Goal: Information Seeking & Learning: Understand process/instructions

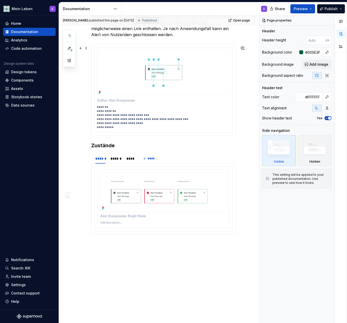
scroll to position [388, 0]
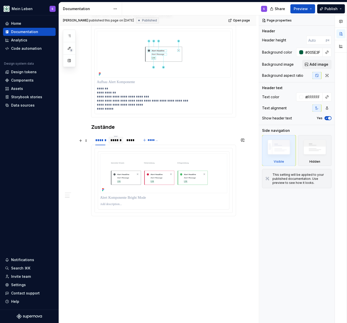
click at [113, 138] on div "******" at bounding box center [115, 140] width 11 height 5
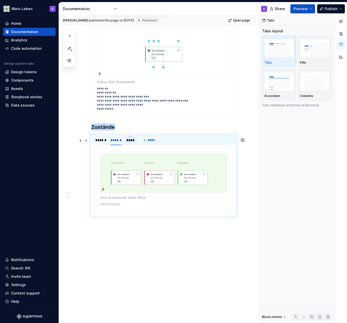
click at [131, 139] on div "****" at bounding box center [130, 140] width 8 height 5
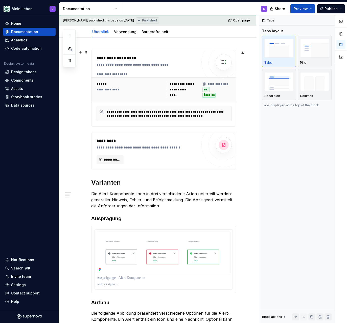
scroll to position [0, 0]
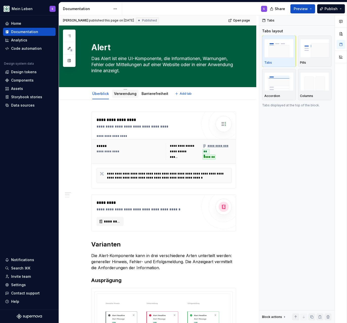
click at [124, 94] on link "Verwendung" at bounding box center [125, 93] width 22 height 4
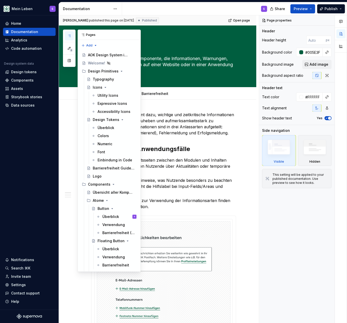
click at [69, 37] on icon "button" at bounding box center [69, 36] width 4 height 4
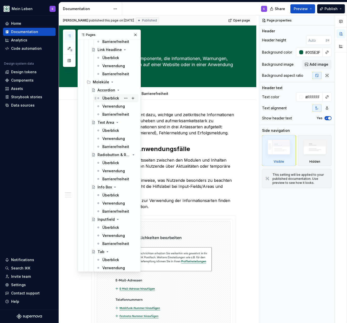
scroll to position [326, 0]
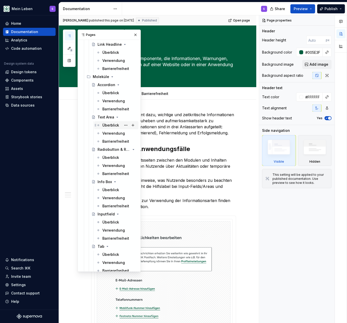
click at [110, 124] on div "Überblick" at bounding box center [110, 125] width 17 height 5
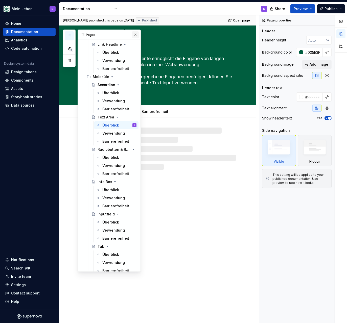
click at [134, 34] on button "button" at bounding box center [135, 34] width 7 height 7
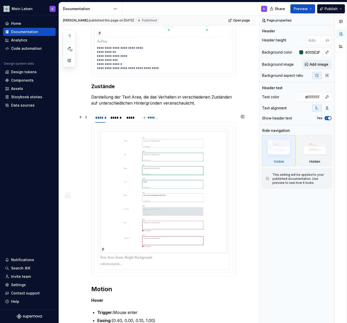
scroll to position [413, 0]
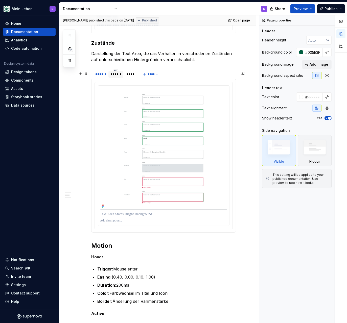
click at [114, 76] on div "******" at bounding box center [115, 74] width 11 height 5
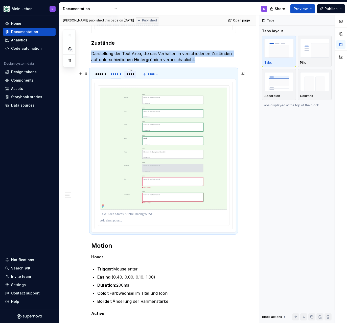
click at [130, 75] on div "****" at bounding box center [130, 74] width 8 height 5
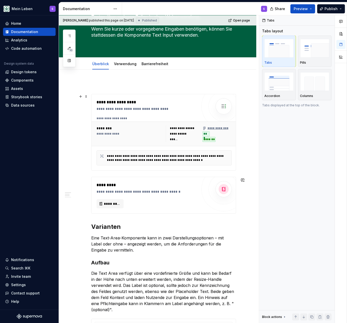
scroll to position [43, 0]
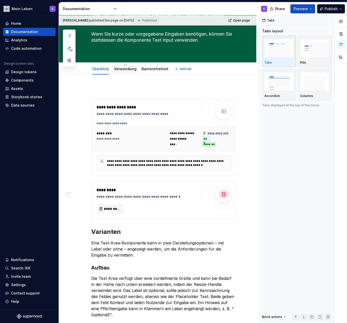
click at [128, 70] on link "Verwendung" at bounding box center [125, 69] width 22 height 4
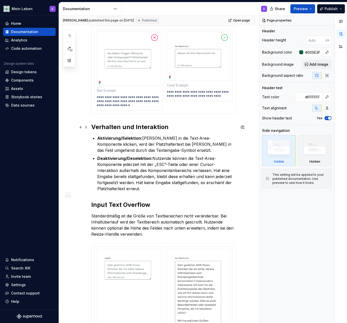
scroll to position [253, 0]
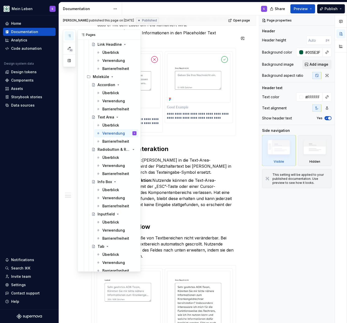
click at [68, 39] on button "button" at bounding box center [69, 35] width 9 height 9
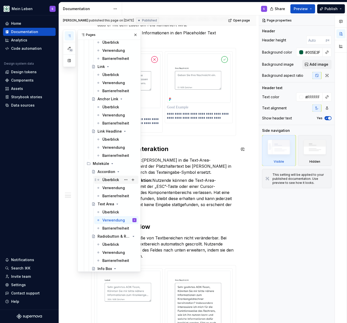
click at [103, 181] on div "Überblick" at bounding box center [116, 179] width 40 height 7
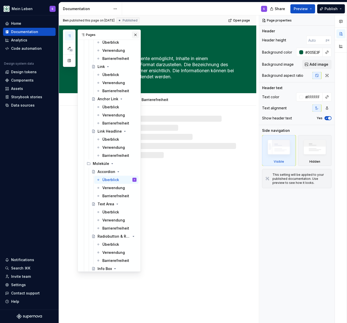
click at [136, 34] on button "button" at bounding box center [135, 34] width 7 height 7
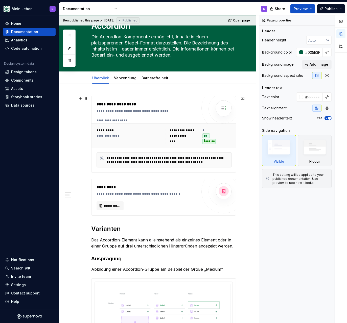
scroll to position [130, 0]
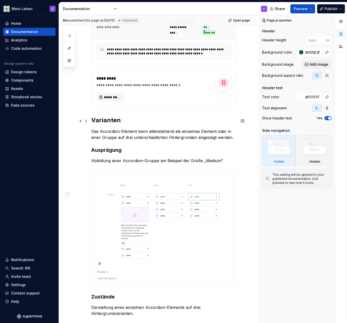
click at [104, 124] on h2 "Varianten" at bounding box center [163, 120] width 145 height 8
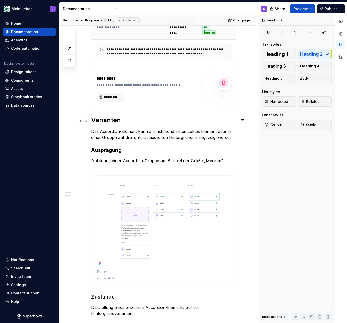
click at [104, 124] on h2 "Varianten" at bounding box center [163, 120] width 145 height 8
click at [106, 153] on strong "Ausprägung" at bounding box center [106, 150] width 30 height 6
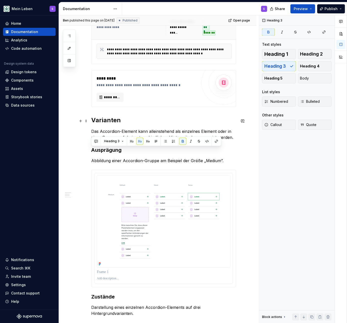
click at [100, 122] on h2 "Varianten" at bounding box center [163, 120] width 145 height 8
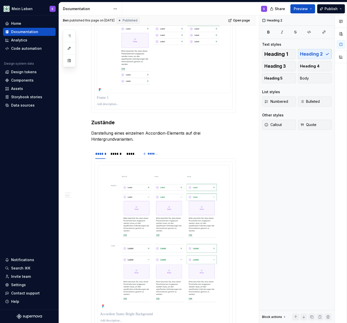
scroll to position [326, 0]
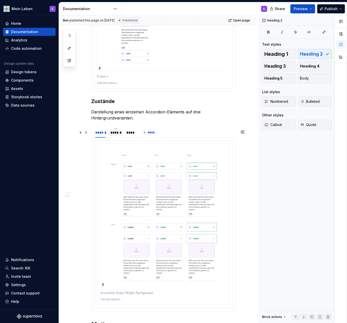
click at [114, 135] on div "******" at bounding box center [115, 132] width 11 height 5
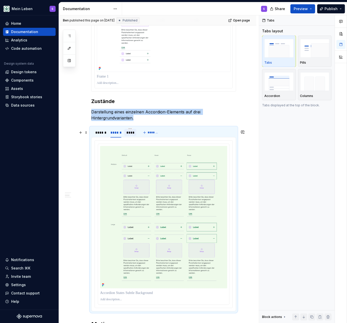
click at [128, 135] on div "****" at bounding box center [130, 132] width 8 height 5
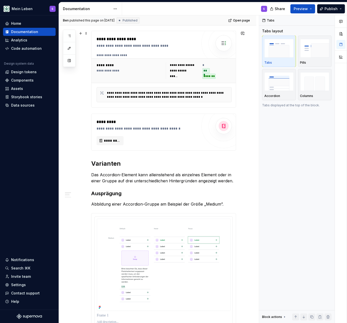
scroll to position [0, 0]
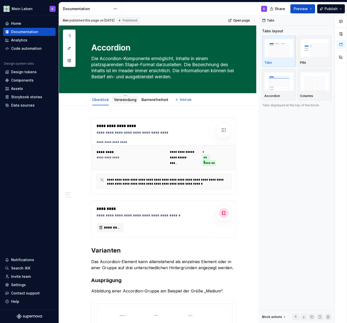
click at [126, 101] on link "Verwendung" at bounding box center [125, 100] width 22 height 4
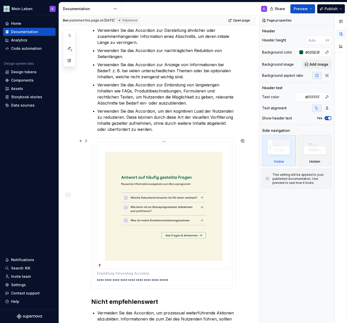
scroll to position [87, 0]
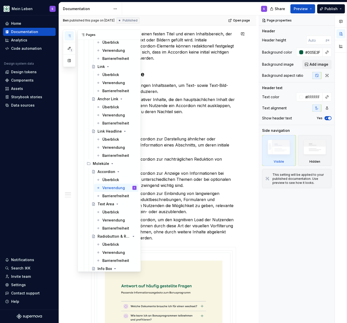
click at [70, 34] on icon "button" at bounding box center [69, 36] width 4 height 4
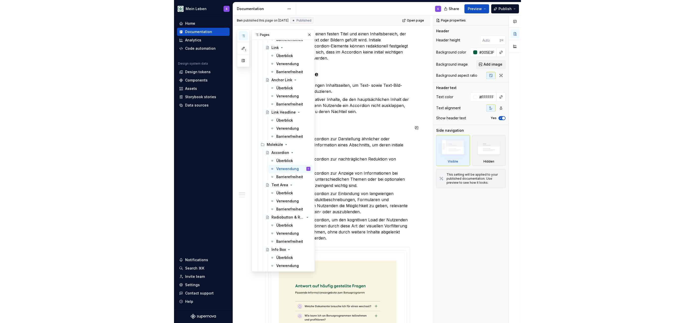
scroll to position [261, 0]
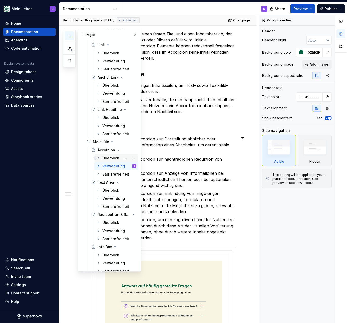
click at [105, 158] on div "Überblick" at bounding box center [110, 158] width 17 height 5
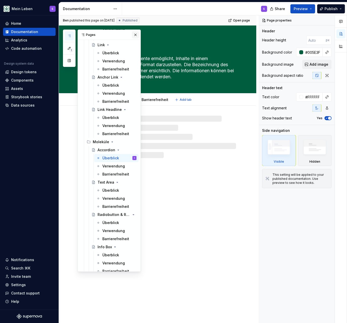
click at [134, 33] on button "button" at bounding box center [135, 34] width 7 height 7
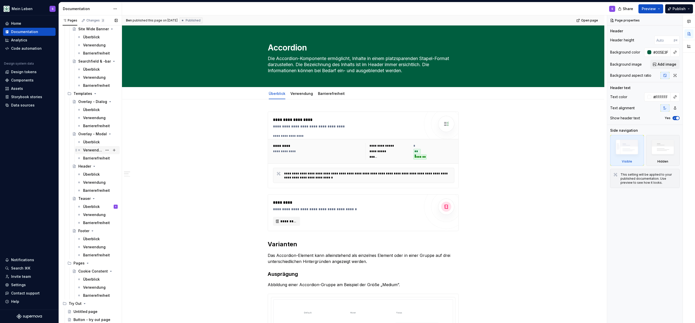
scroll to position [876, 0]
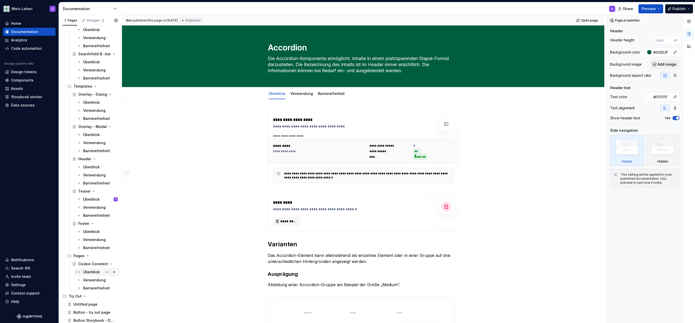
click at [90, 272] on div "Überblick" at bounding box center [91, 272] width 17 height 5
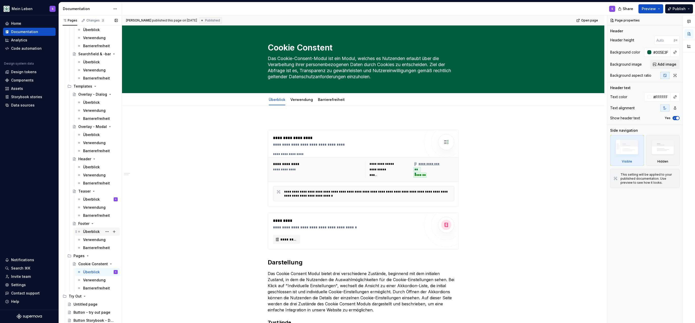
click at [93, 231] on div "Überblick" at bounding box center [91, 231] width 17 height 5
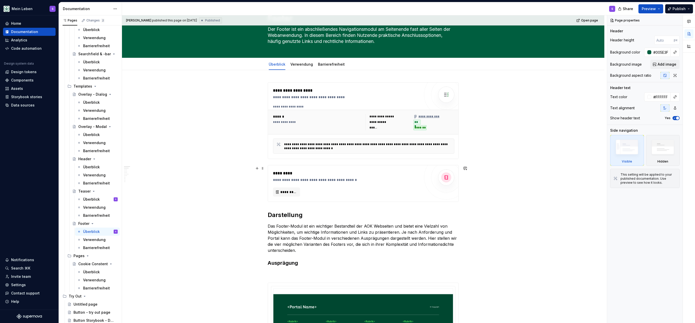
scroll to position [65, 0]
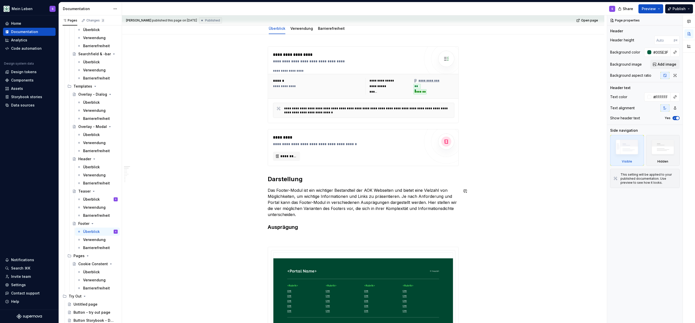
click at [297, 183] on strong "Darstellung" at bounding box center [285, 179] width 35 height 7
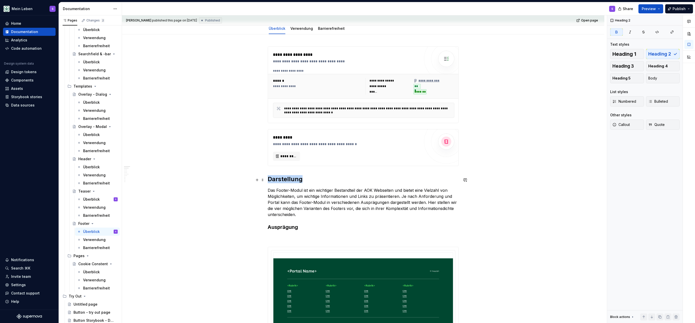
click at [297, 183] on strong "Darstellung" at bounding box center [285, 179] width 35 height 7
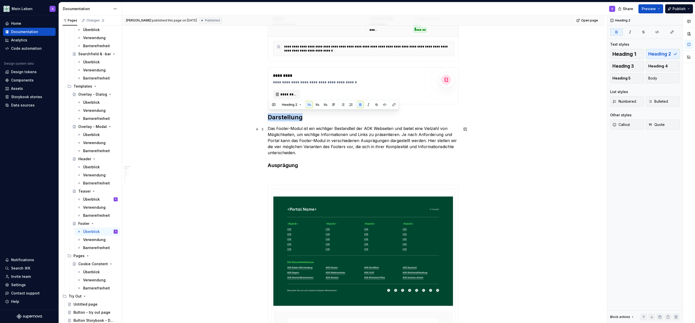
scroll to position [130, 0]
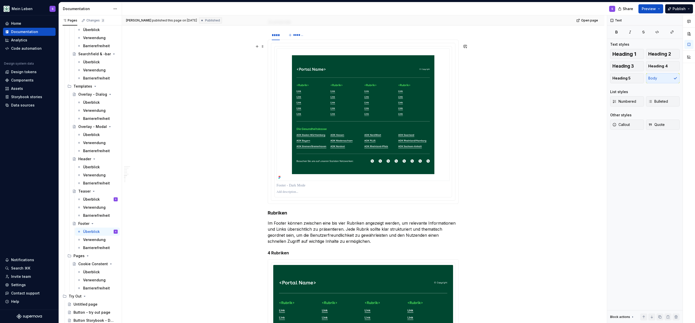
scroll to position [1565, 0]
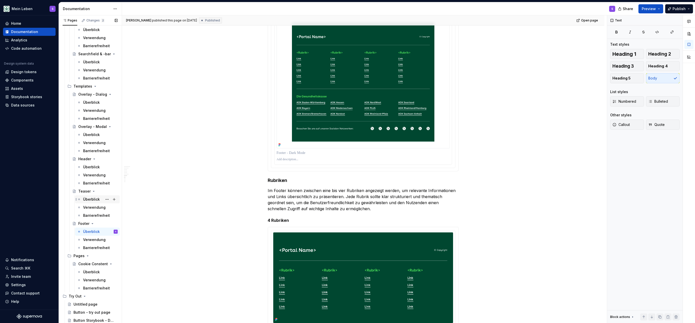
click at [96, 202] on div "Überblick" at bounding box center [91, 199] width 17 height 5
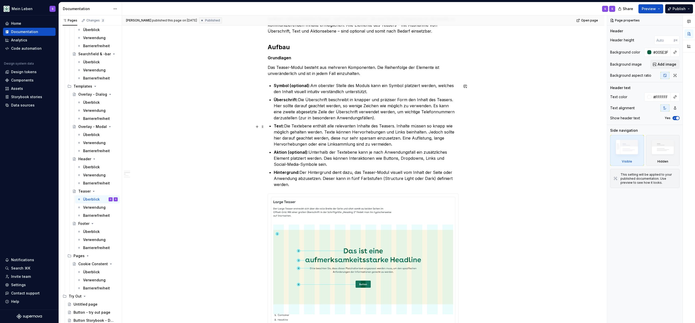
scroll to position [152, 0]
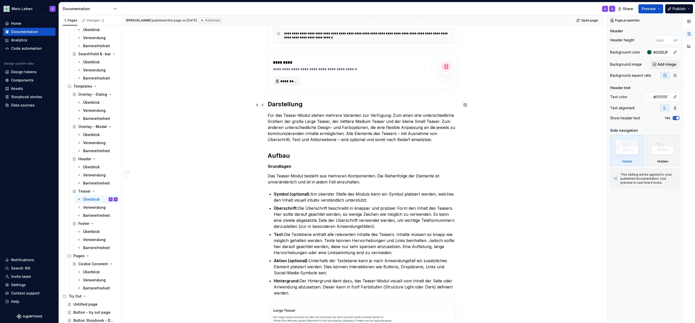
click at [281, 105] on strong "Darstellung" at bounding box center [285, 104] width 35 height 7
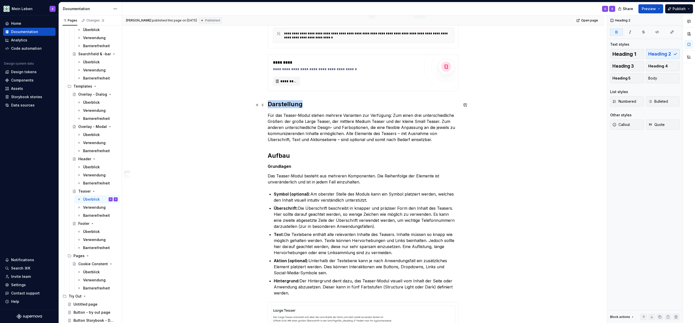
click at [281, 105] on strong "Darstellung" at bounding box center [285, 104] width 35 height 7
click at [282, 156] on strong "Aufbau" at bounding box center [279, 155] width 22 height 7
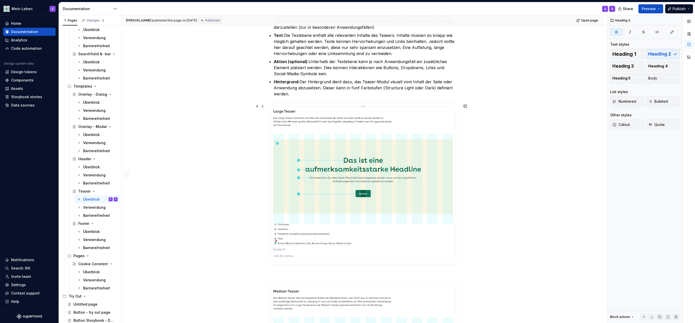
scroll to position [265, 0]
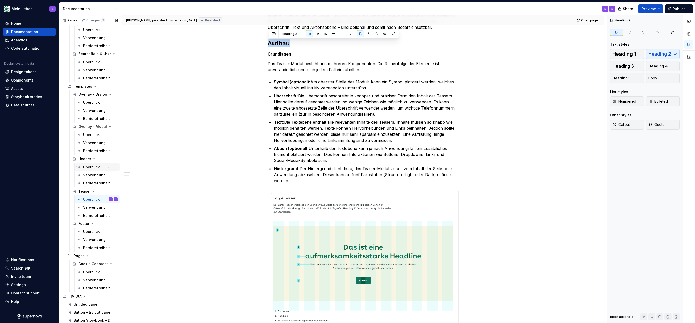
click at [99, 168] on div "Überblick" at bounding box center [91, 167] width 17 height 5
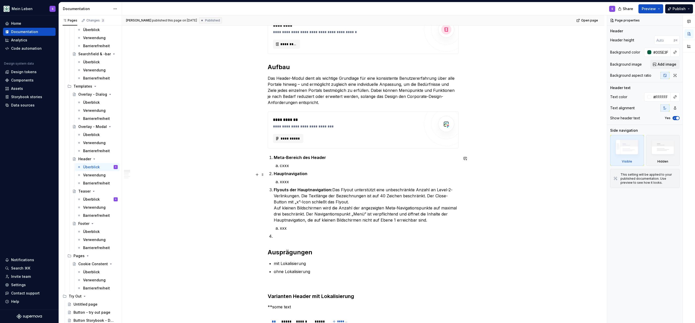
scroll to position [112, 0]
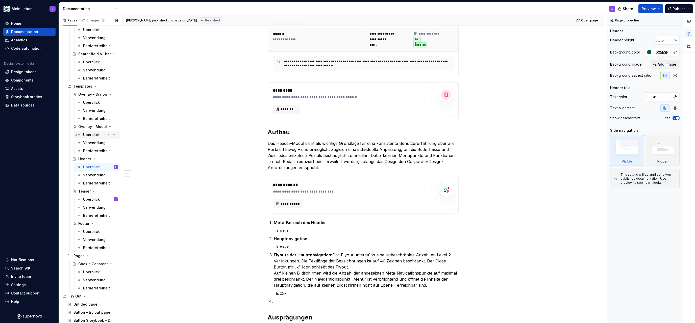
click at [89, 136] on div "Überblick" at bounding box center [91, 134] width 17 height 5
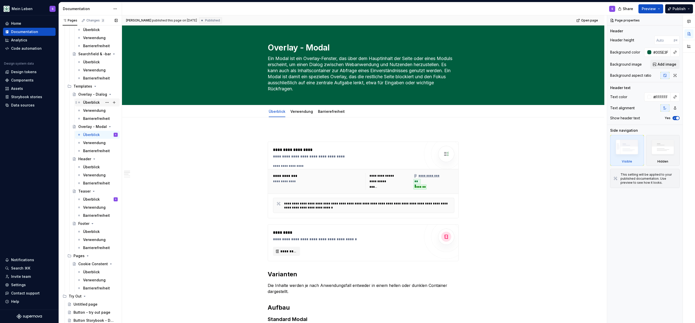
click at [96, 103] on div "Überblick" at bounding box center [91, 102] width 17 height 5
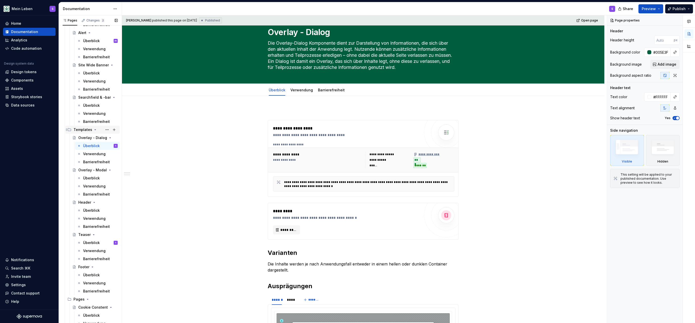
scroll to position [767, 0]
click at [95, 138] on div "Überblick" at bounding box center [91, 138] width 17 height 5
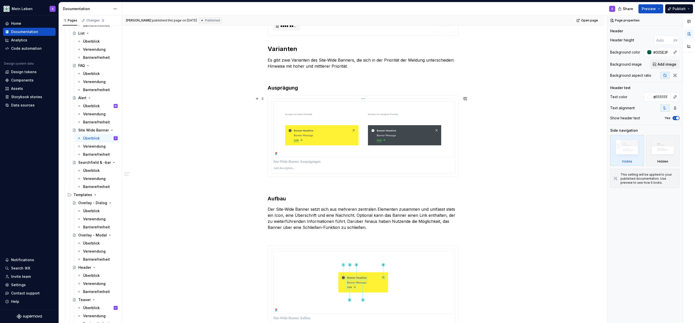
scroll to position [283, 0]
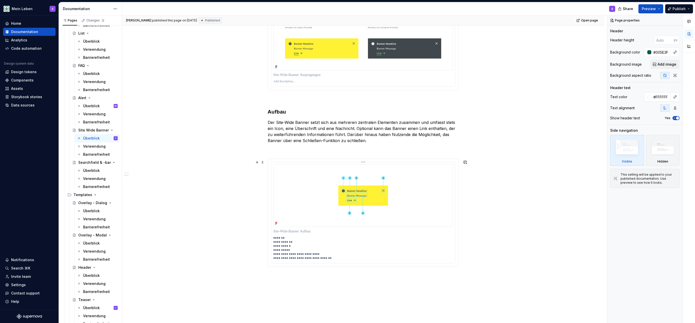
click at [284, 255] on p "**********" at bounding box center [362, 248] width 179 height 24
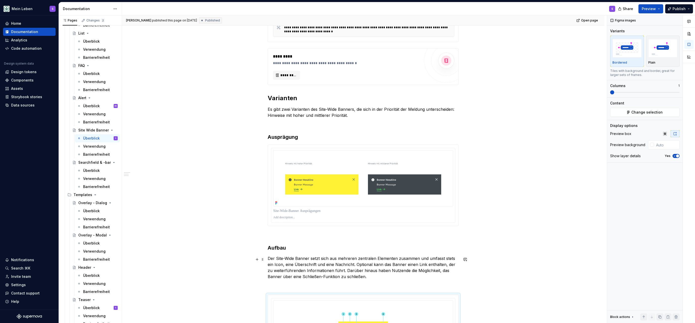
scroll to position [135, 0]
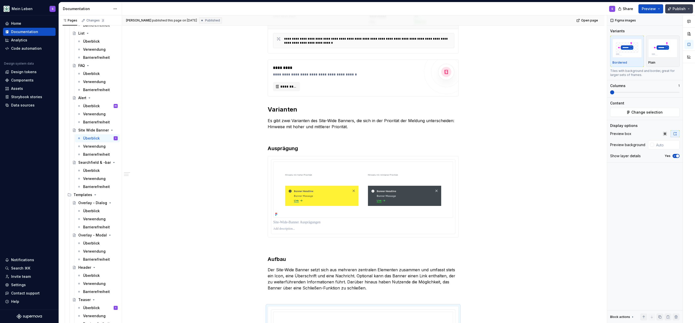
click at [347, 7] on button "Publish" at bounding box center [680, 8] width 28 height 9
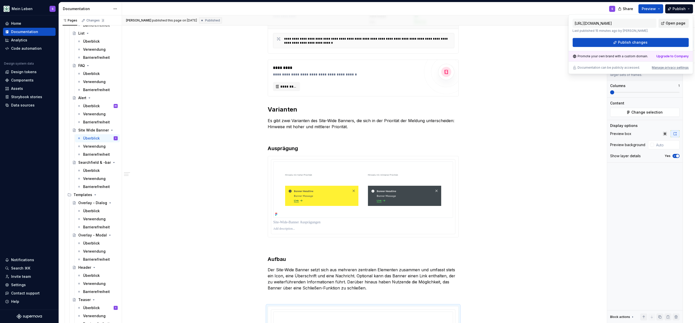
click at [347, 22] on span "Open page" at bounding box center [676, 23] width 20 height 5
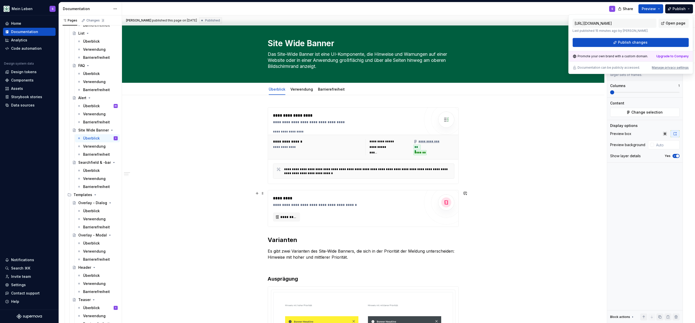
scroll to position [0, 0]
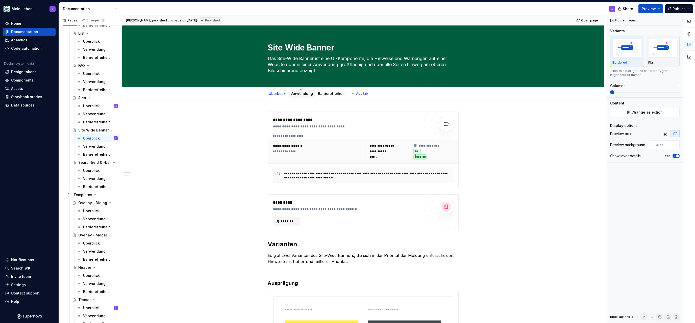
click at [299, 93] on link "Verwendung" at bounding box center [302, 93] width 22 height 4
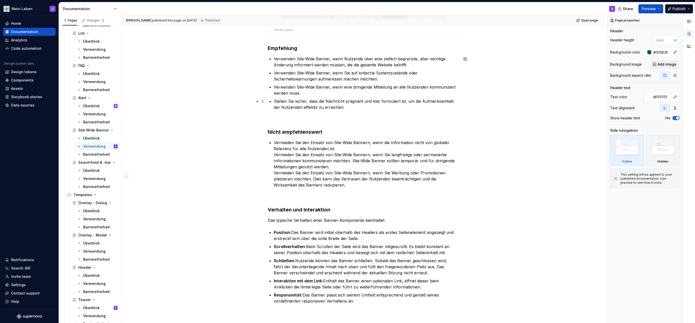
scroll to position [522, 0]
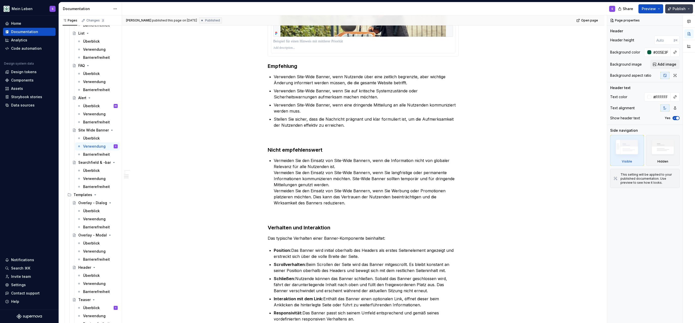
click at [347, 10] on button "Publish" at bounding box center [680, 8] width 28 height 9
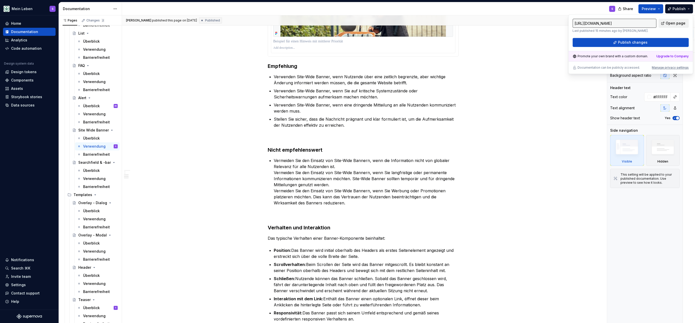
click at [347, 24] on span "Open page" at bounding box center [676, 23] width 20 height 5
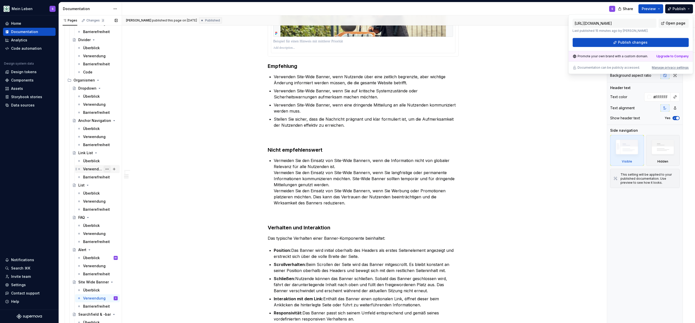
scroll to position [594, 0]
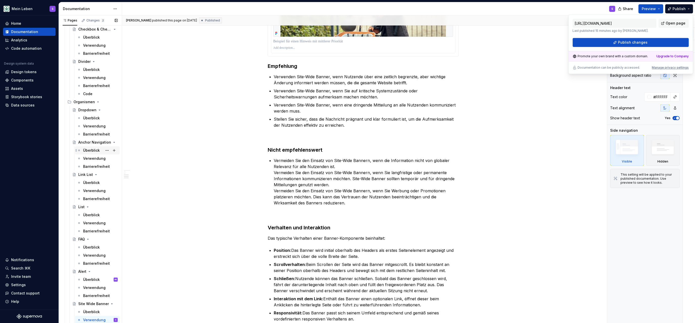
click at [85, 151] on div "Überblick" at bounding box center [91, 150] width 17 height 5
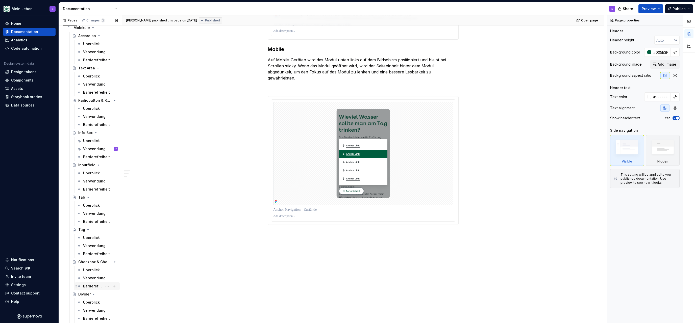
scroll to position [355, 0]
click at [94, 209] on div "Überblick" at bounding box center [91, 211] width 17 height 5
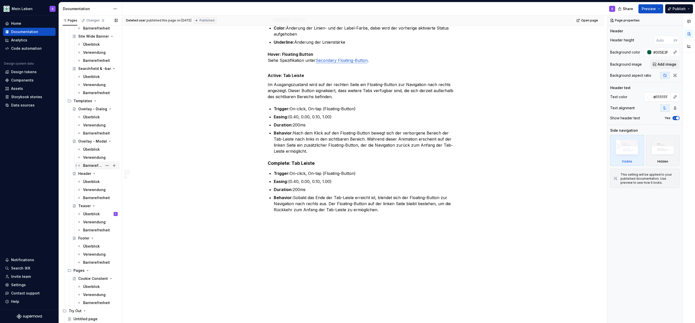
scroll to position [854, 0]
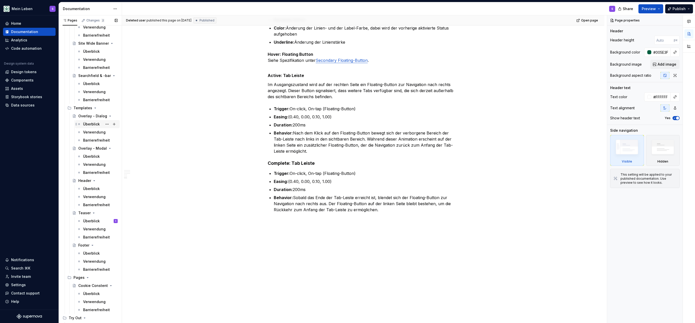
click at [93, 124] on div "Überblick" at bounding box center [91, 124] width 17 height 5
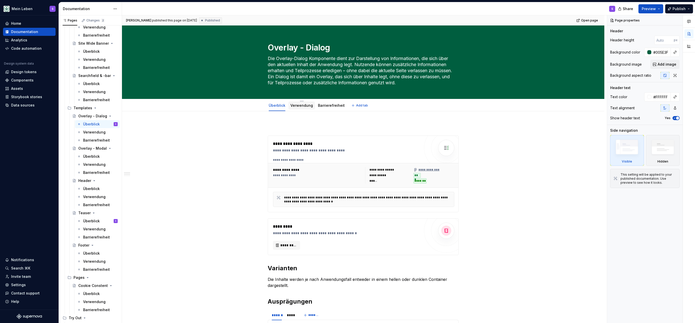
click at [305, 105] on link "Verwendung" at bounding box center [302, 105] width 22 height 4
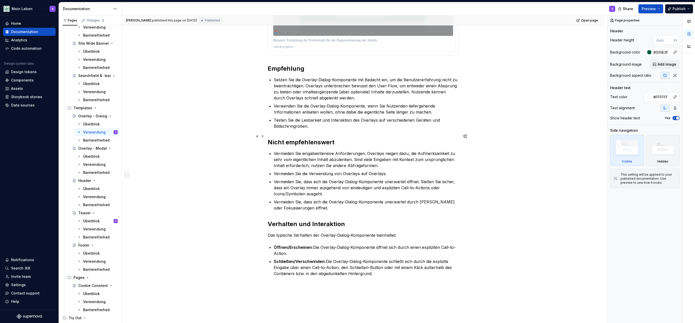
scroll to position [456, 0]
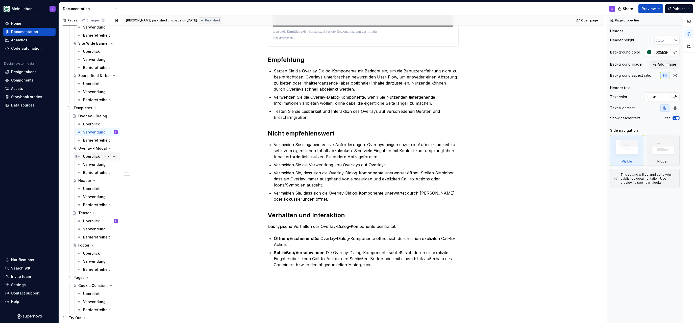
click at [91, 155] on div "Überblick" at bounding box center [91, 156] width 17 height 5
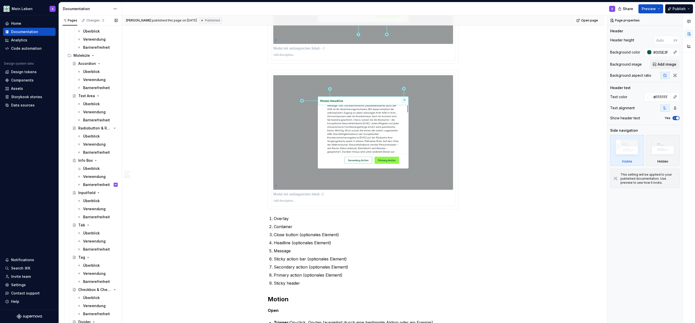
scroll to position [311, 0]
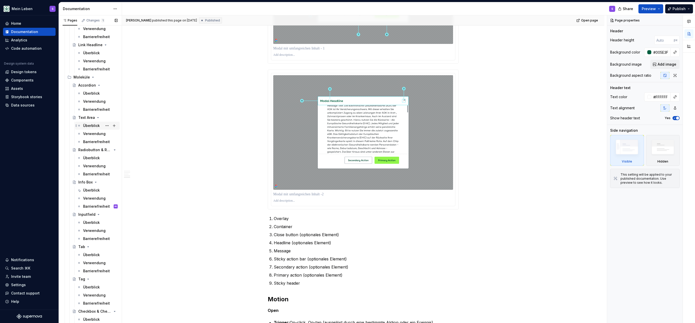
click at [97, 124] on div "Überblick" at bounding box center [91, 125] width 17 height 5
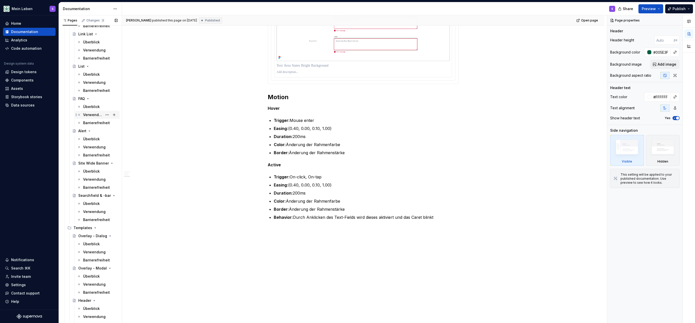
scroll to position [746, 0]
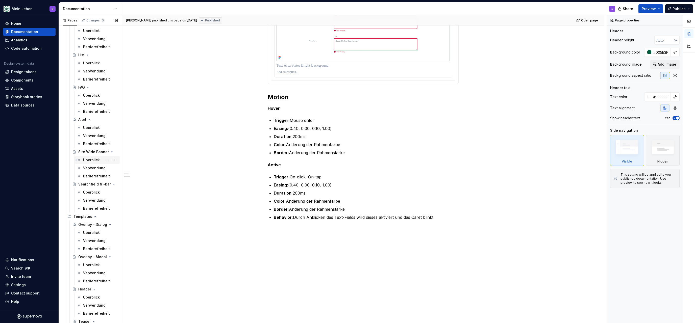
click at [92, 161] on div "Überblick" at bounding box center [91, 160] width 17 height 5
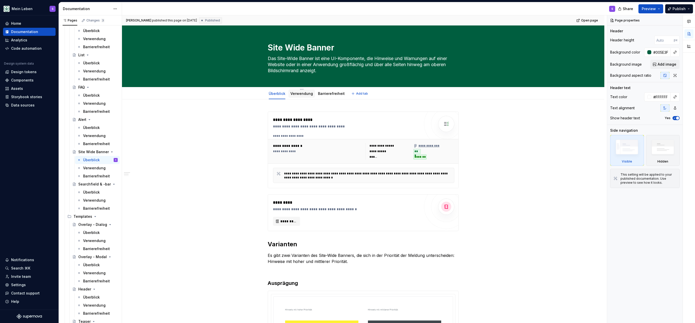
click at [303, 91] on div "Verwendung" at bounding box center [302, 94] width 22 height 6
click at [305, 95] on link "Verwendung" at bounding box center [302, 93] width 22 height 4
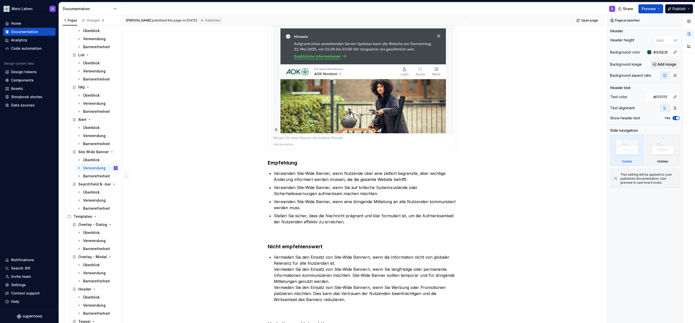
scroll to position [478, 0]
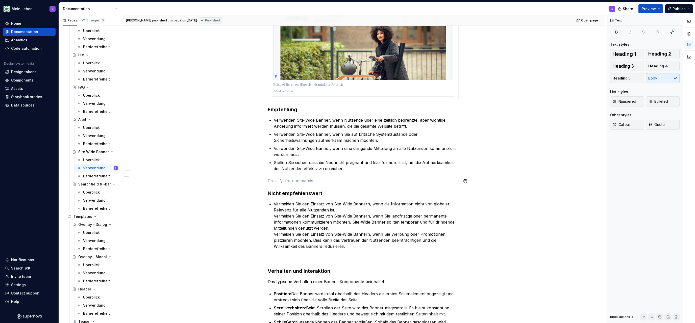
click at [298, 181] on p at bounding box center [363, 181] width 191 height 6
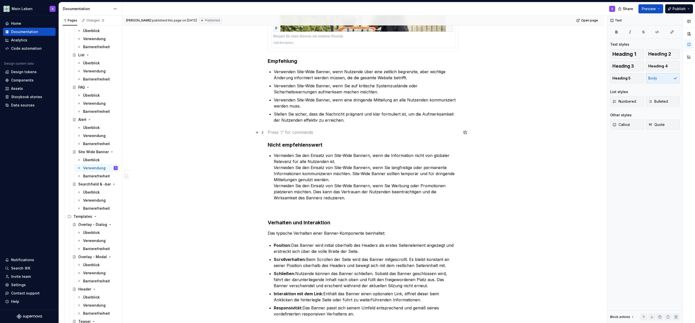
scroll to position [543, 0]
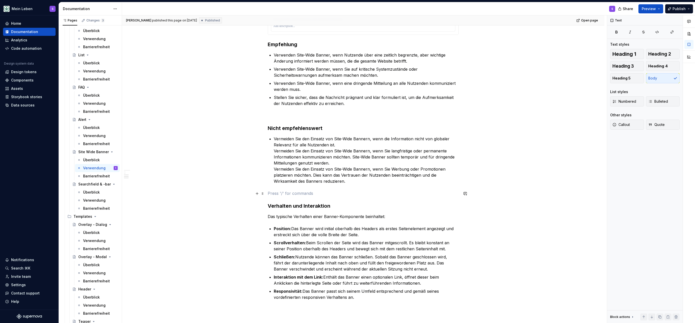
click at [285, 194] on p at bounding box center [363, 194] width 191 height 6
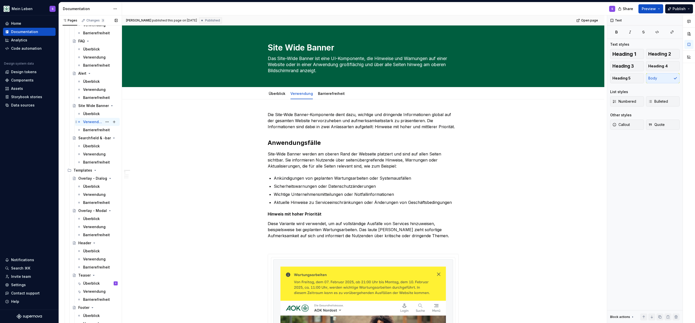
scroll to position [811, 0]
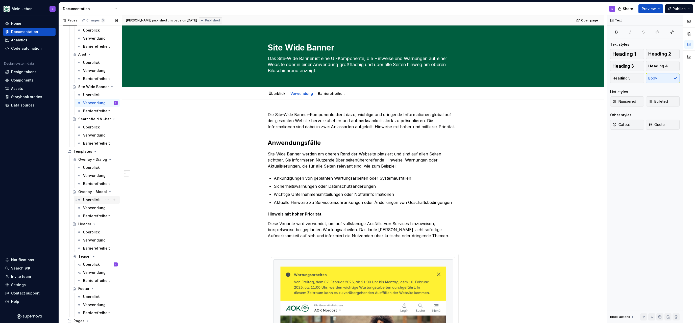
click at [93, 199] on div "Überblick" at bounding box center [91, 200] width 17 height 5
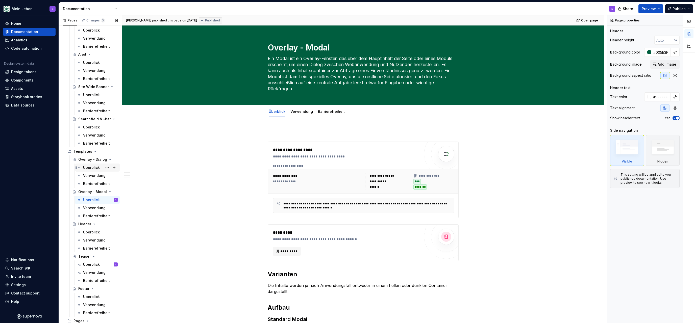
click at [93, 165] on div "Überblick" at bounding box center [100, 167] width 35 height 7
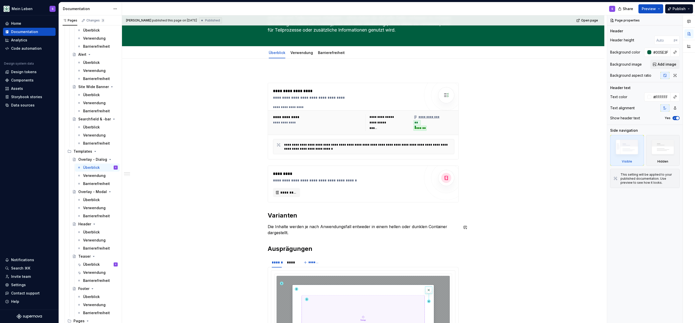
scroll to position [87, 0]
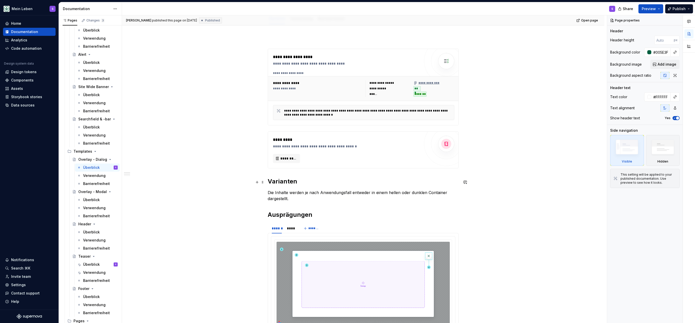
click at [280, 182] on h2 "Varianten" at bounding box center [363, 182] width 191 height 8
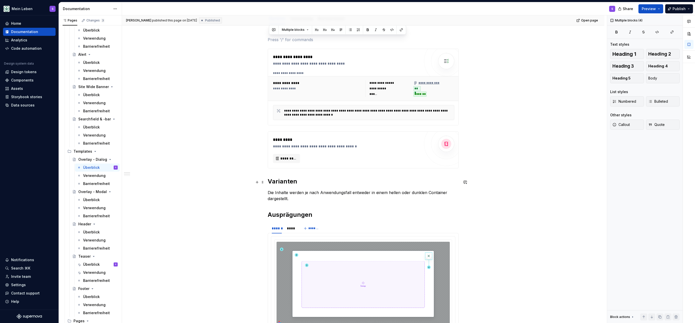
click at [280, 183] on h2 "Varianten" at bounding box center [363, 182] width 191 height 8
click at [88, 95] on div "Überblick" at bounding box center [91, 94] width 17 height 5
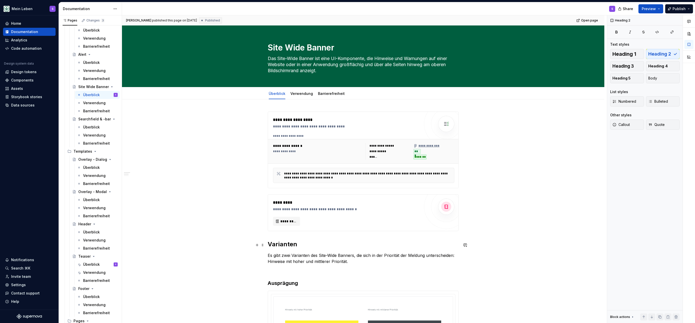
click at [285, 248] on h2 "Varianten" at bounding box center [363, 245] width 191 height 8
click at [285, 284] on strong "Ausprägung" at bounding box center [283, 283] width 30 height 6
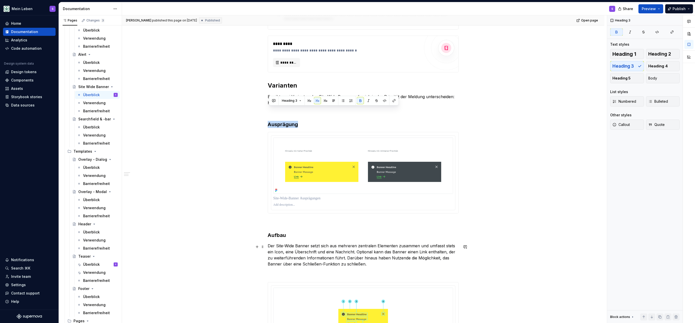
scroll to position [174, 0]
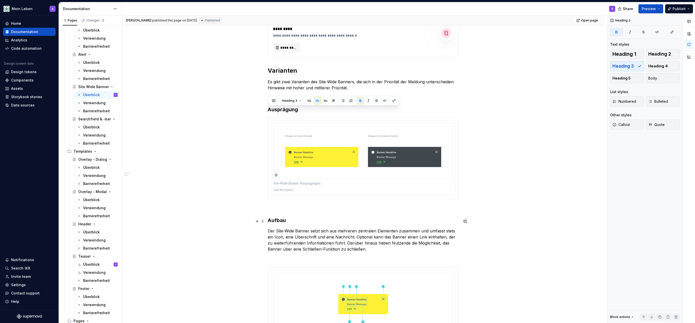
click at [274, 221] on h3 "Aufbau" at bounding box center [363, 220] width 191 height 7
click at [85, 167] on div "Überblick" at bounding box center [91, 167] width 17 height 5
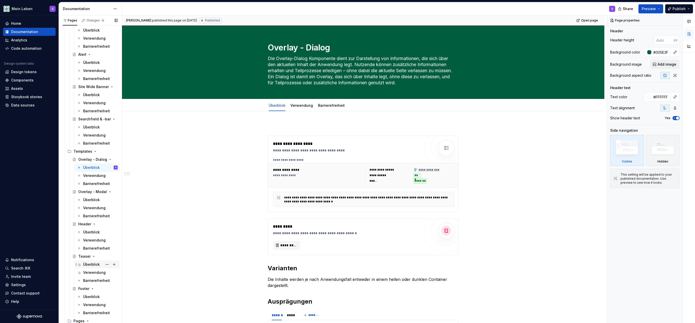
click at [89, 263] on div "Überblick" at bounding box center [91, 264] width 17 height 5
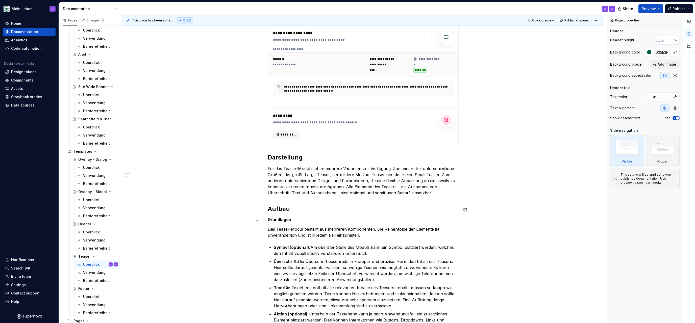
scroll to position [109, 0]
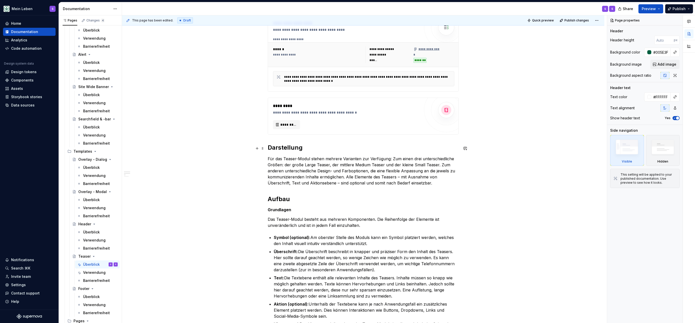
click at [291, 147] on strong "Darstellung" at bounding box center [285, 147] width 35 height 7
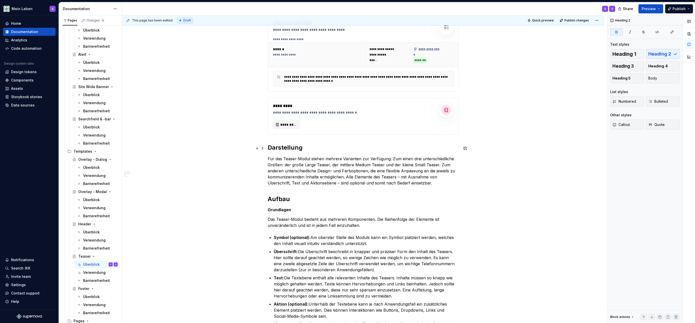
click at [291, 147] on strong "Darstellung" at bounding box center [285, 147] width 35 height 7
click at [290, 149] on strong "Darstellung" at bounding box center [285, 147] width 35 height 7
click at [280, 201] on strong "Aufbau" at bounding box center [279, 199] width 22 height 7
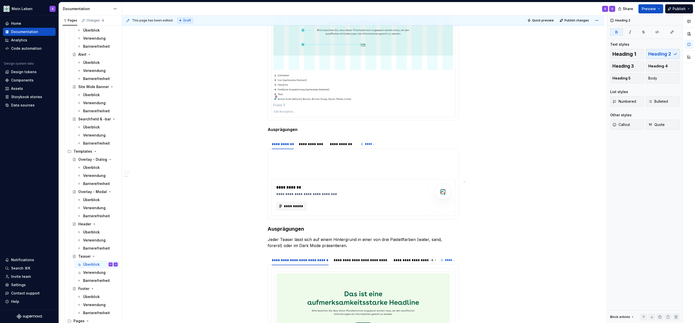
scroll to position [717, 0]
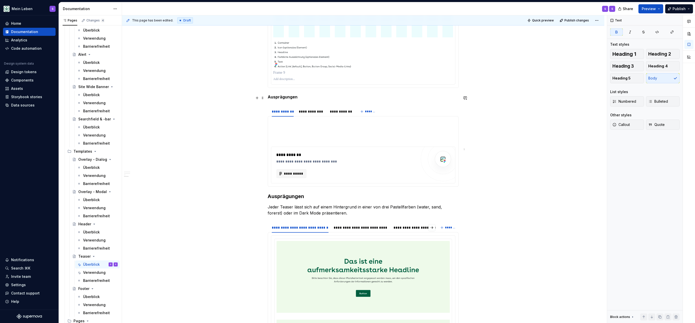
click at [290, 99] on strong "Ausprägungen" at bounding box center [283, 97] width 30 height 5
click at [292, 200] on strong "Ausprägungen" at bounding box center [286, 197] width 36 height 6
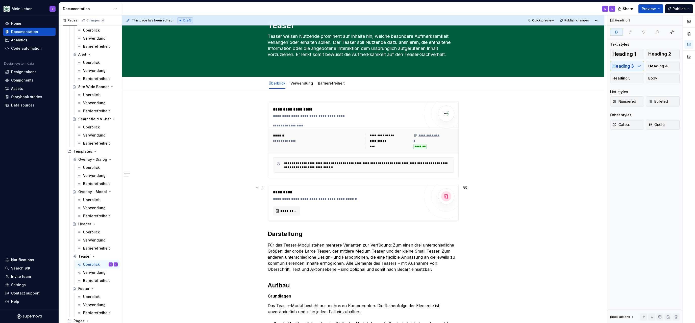
scroll to position [10, 0]
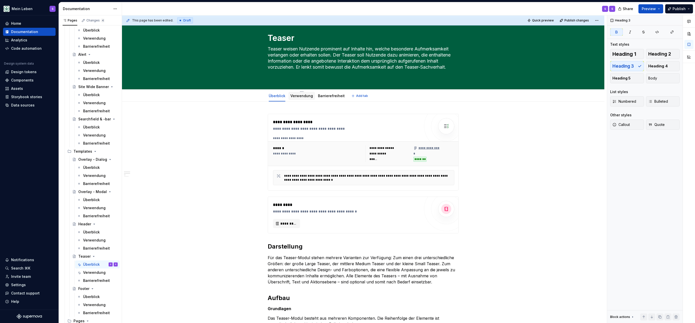
click at [307, 99] on div "Verwendung" at bounding box center [302, 95] width 22 height 5
click at [299, 92] on div "Verwendung" at bounding box center [302, 95] width 27 height 9
click at [304, 97] on link "Verwendung" at bounding box center [302, 96] width 22 height 4
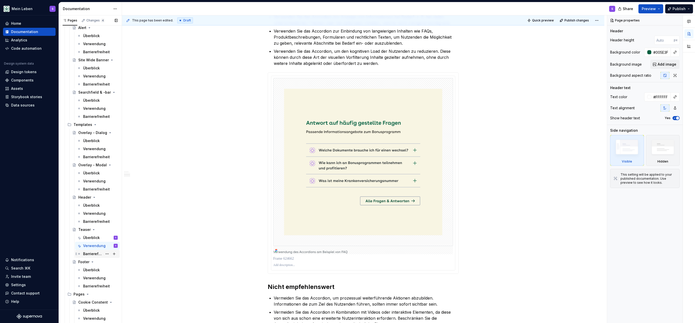
scroll to position [854, 0]
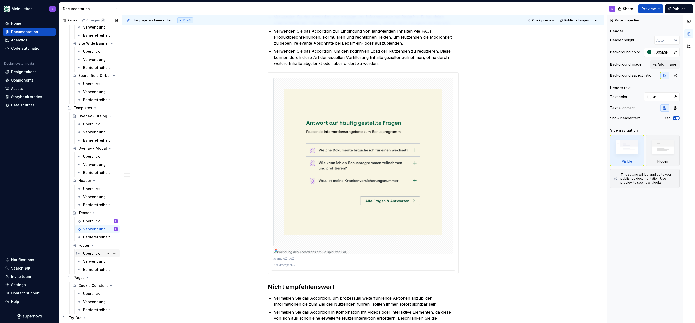
click at [92, 255] on div "Überblick" at bounding box center [91, 253] width 17 height 5
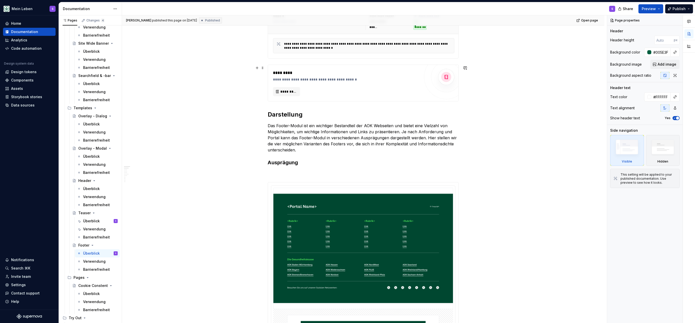
scroll to position [130, 0]
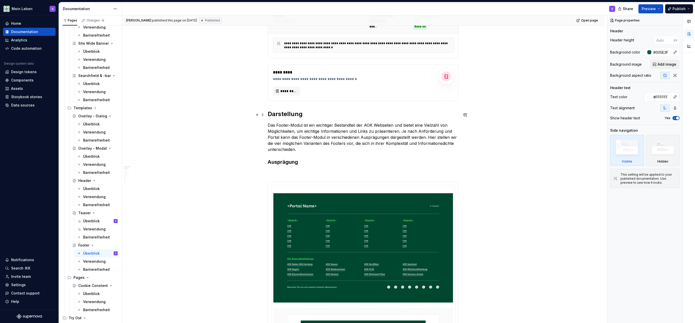
click at [280, 116] on strong "Darstellung" at bounding box center [285, 113] width 35 height 7
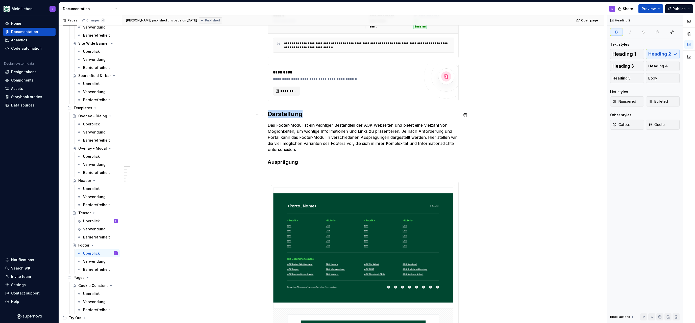
click at [280, 116] on strong "Darstellung" at bounding box center [285, 113] width 35 height 7
click at [288, 163] on strong "Ausprägung" at bounding box center [283, 162] width 30 height 6
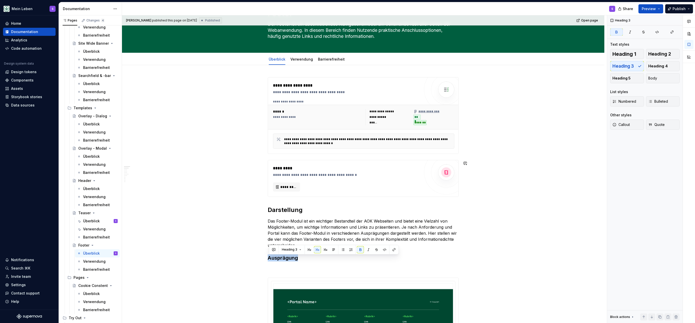
scroll to position [0, 0]
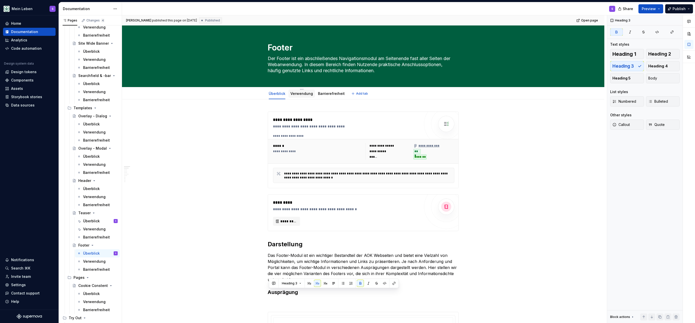
click at [305, 96] on div "Verwendung" at bounding box center [302, 93] width 22 height 5
click at [304, 93] on link "Verwendung" at bounding box center [302, 93] width 22 height 4
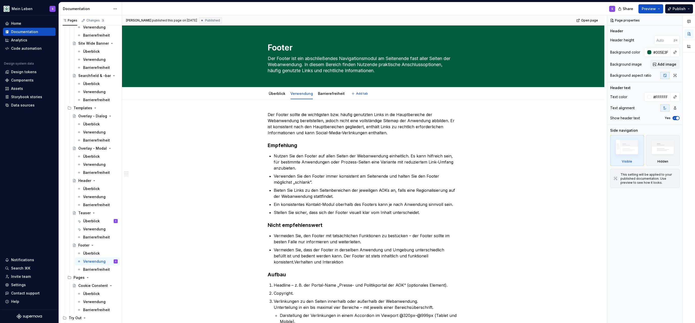
drag, startPoint x: 277, startPoint y: 94, endPoint x: 282, endPoint y: 104, distance: 10.9
click at [277, 94] on link "Überblick" at bounding box center [277, 93] width 17 height 4
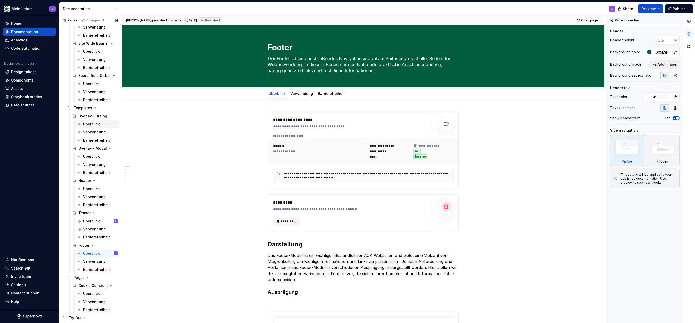
click at [88, 121] on div "Überblick" at bounding box center [100, 124] width 35 height 7
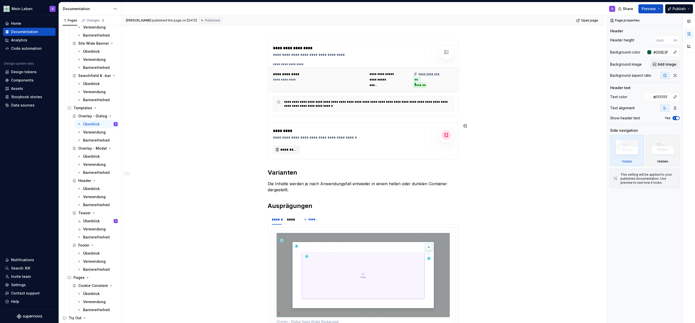
scroll to position [109, 0]
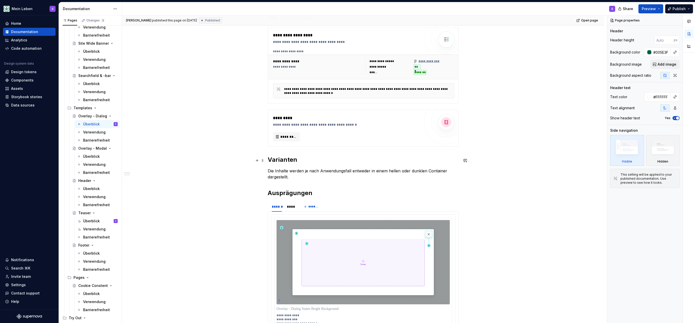
click at [279, 161] on h2 "Varianten" at bounding box center [363, 160] width 191 height 8
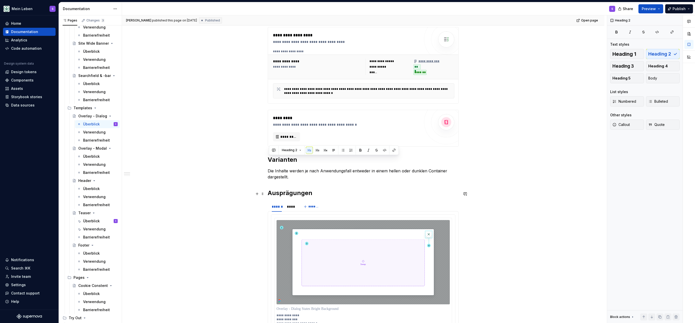
click at [280, 196] on h2 "Ausprägungen" at bounding box center [363, 193] width 191 height 8
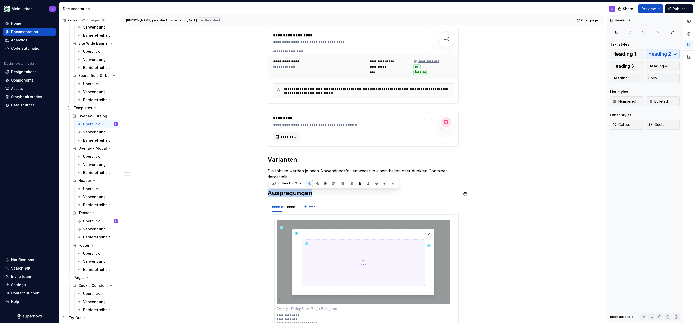
click at [280, 196] on h2 "Ausprägungen" at bounding box center [363, 193] width 191 height 8
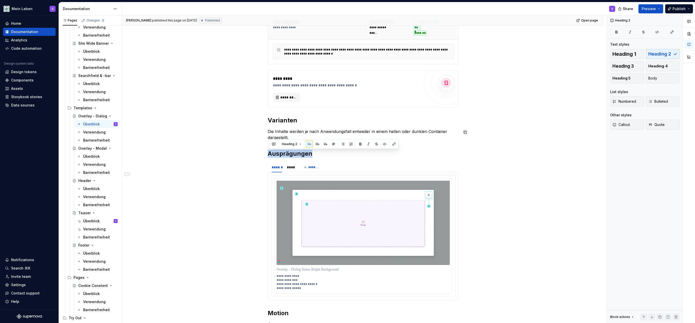
scroll to position [174, 0]
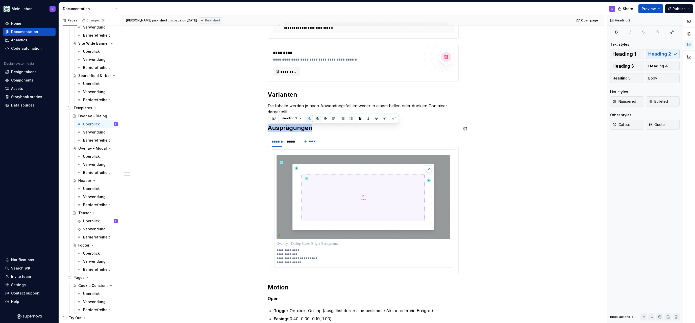
click at [317, 118] on button "button" at bounding box center [317, 118] width 7 height 7
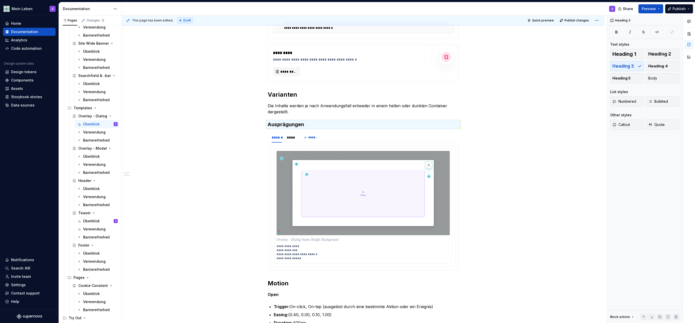
click at [347, 79] on div at bounding box center [689, 169] width 12 height 308
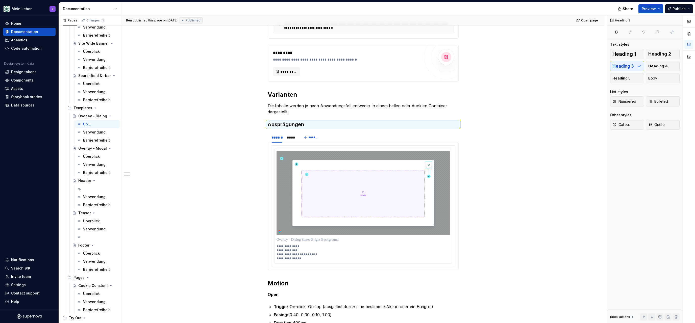
type textarea "*"
